Goal: Transaction & Acquisition: Obtain resource

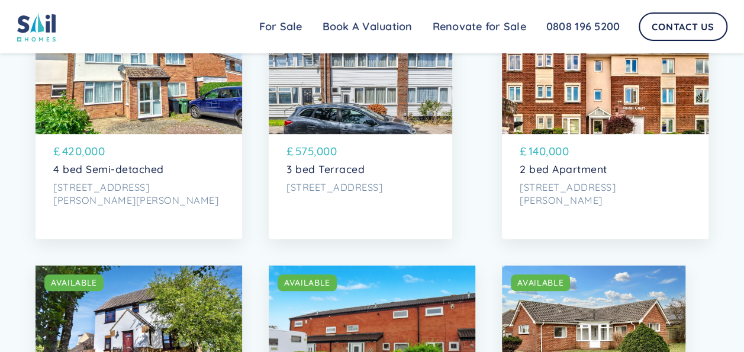
scroll to position [424, 0]
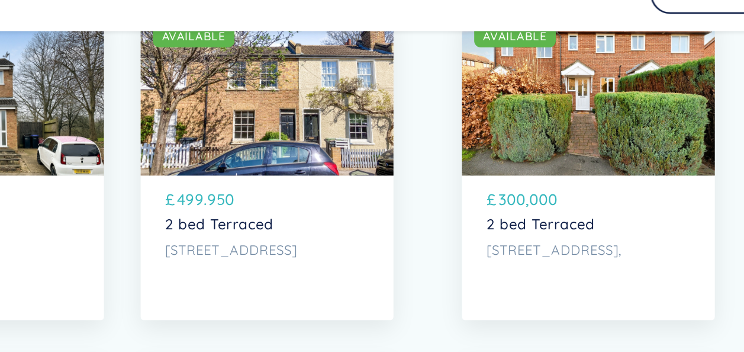
scroll to position [3385, 0]
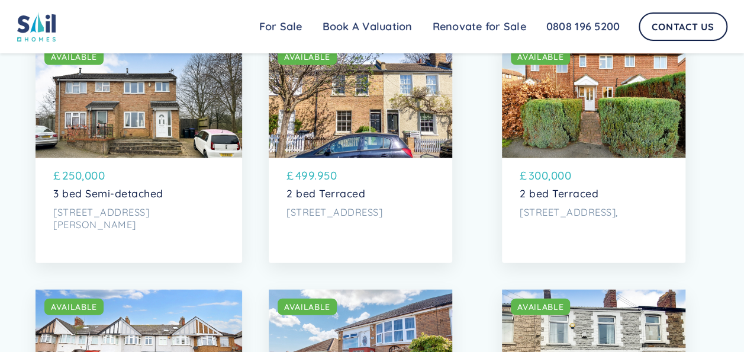
click at [616, 123] on div "SOLD AVAILABLE" at bounding box center [594, 99] width 184 height 118
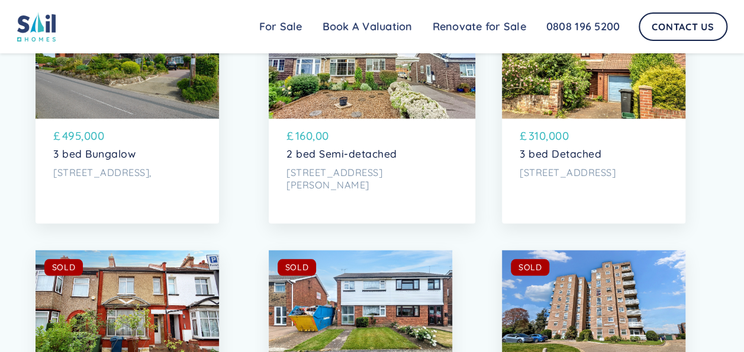
scroll to position [5020, 0]
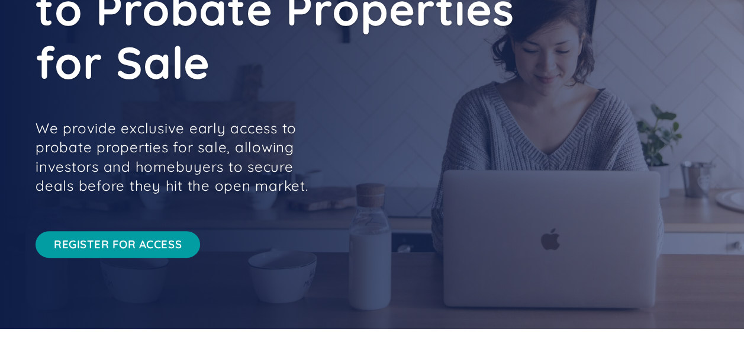
scroll to position [178, 0]
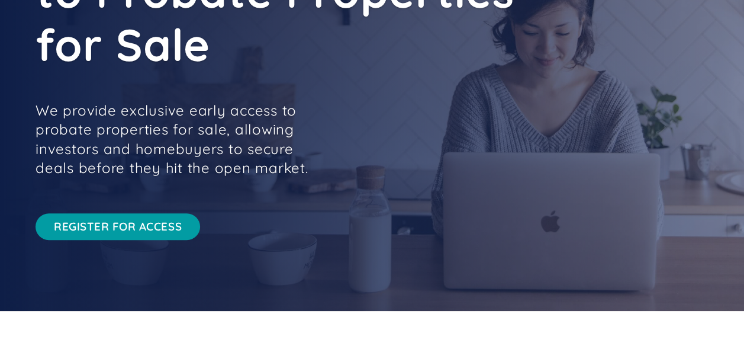
click at [152, 227] on link "REGISTER FOR ACCESS" at bounding box center [118, 226] width 165 height 27
